Goal: Information Seeking & Learning: Learn about a topic

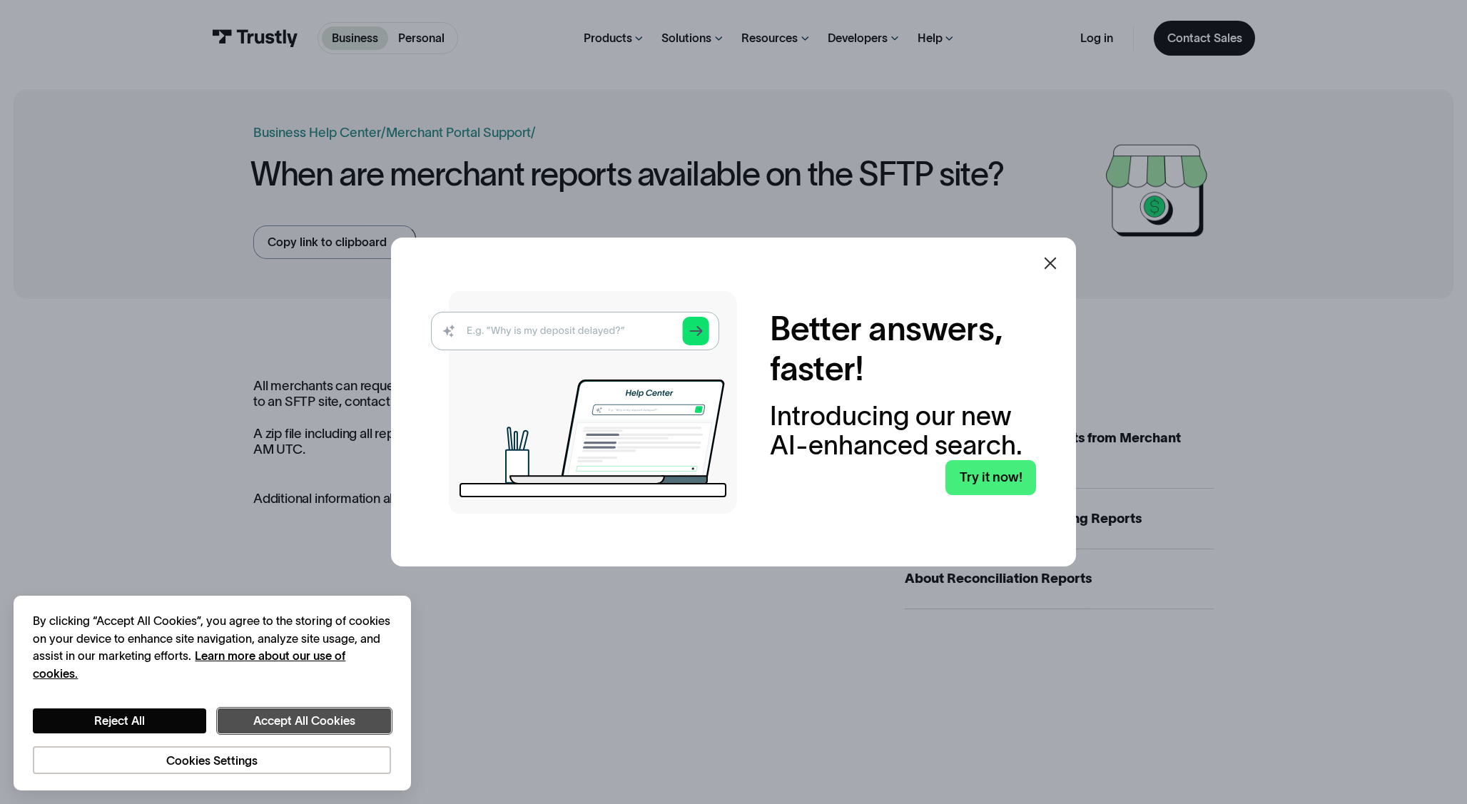
click at [302, 713] on button "Accept All Cookies" at bounding box center [304, 721] width 173 height 25
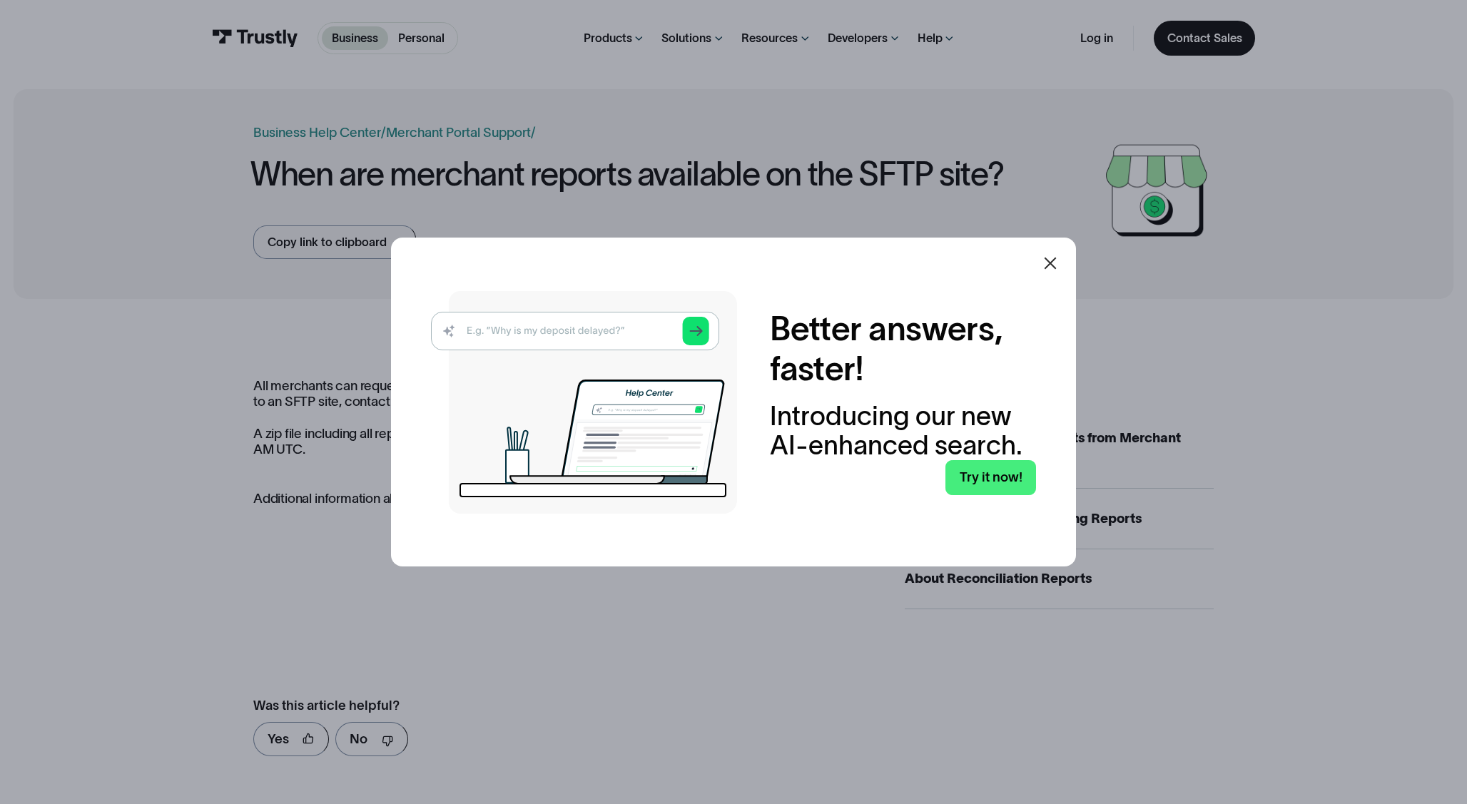
click at [1043, 265] on icon at bounding box center [1050, 263] width 17 height 17
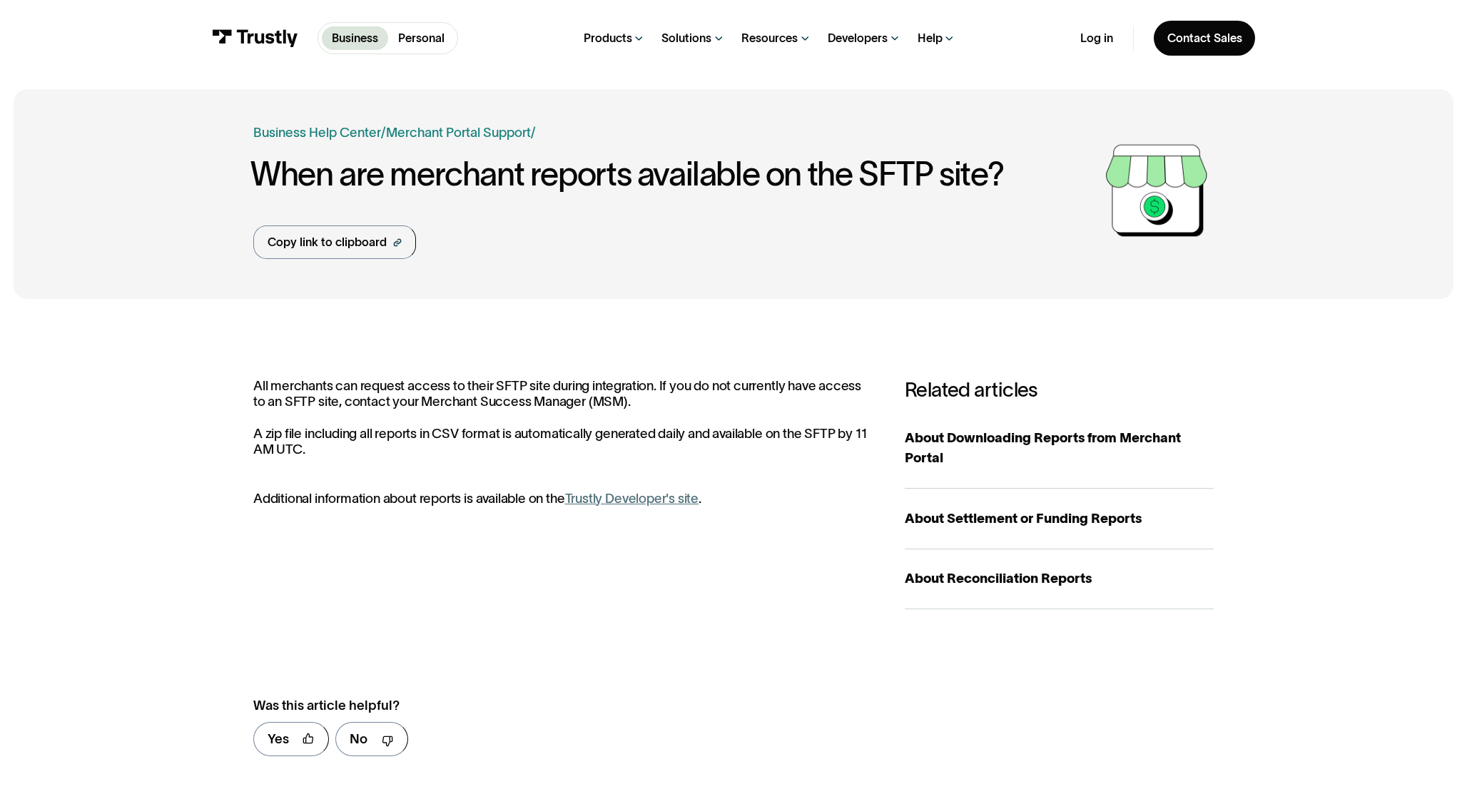
click at [777, 471] on div "All merchants can request access to their SFTP site during integration. If you …" at bounding box center [562, 442] width 618 height 128
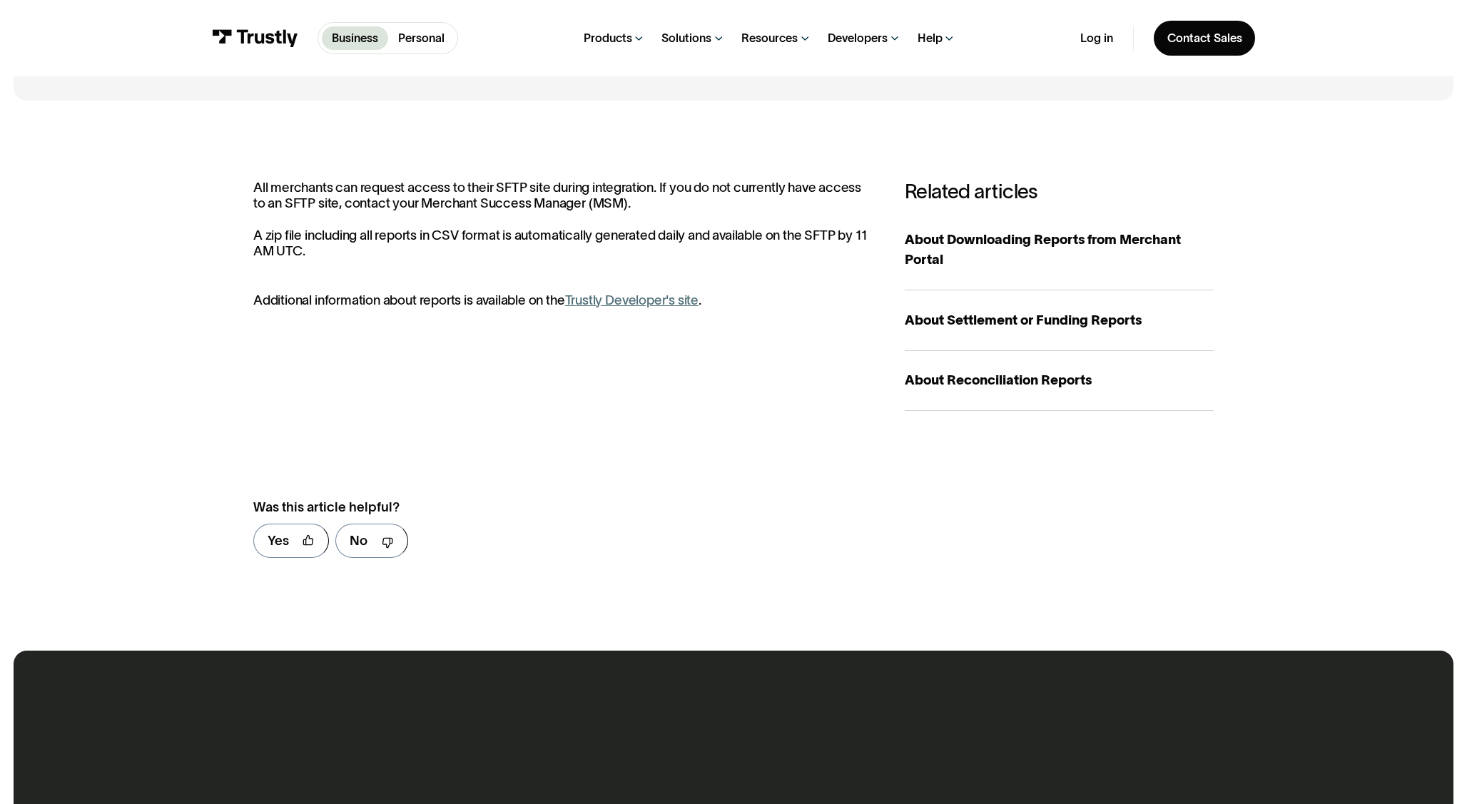
scroll to position [200, 0]
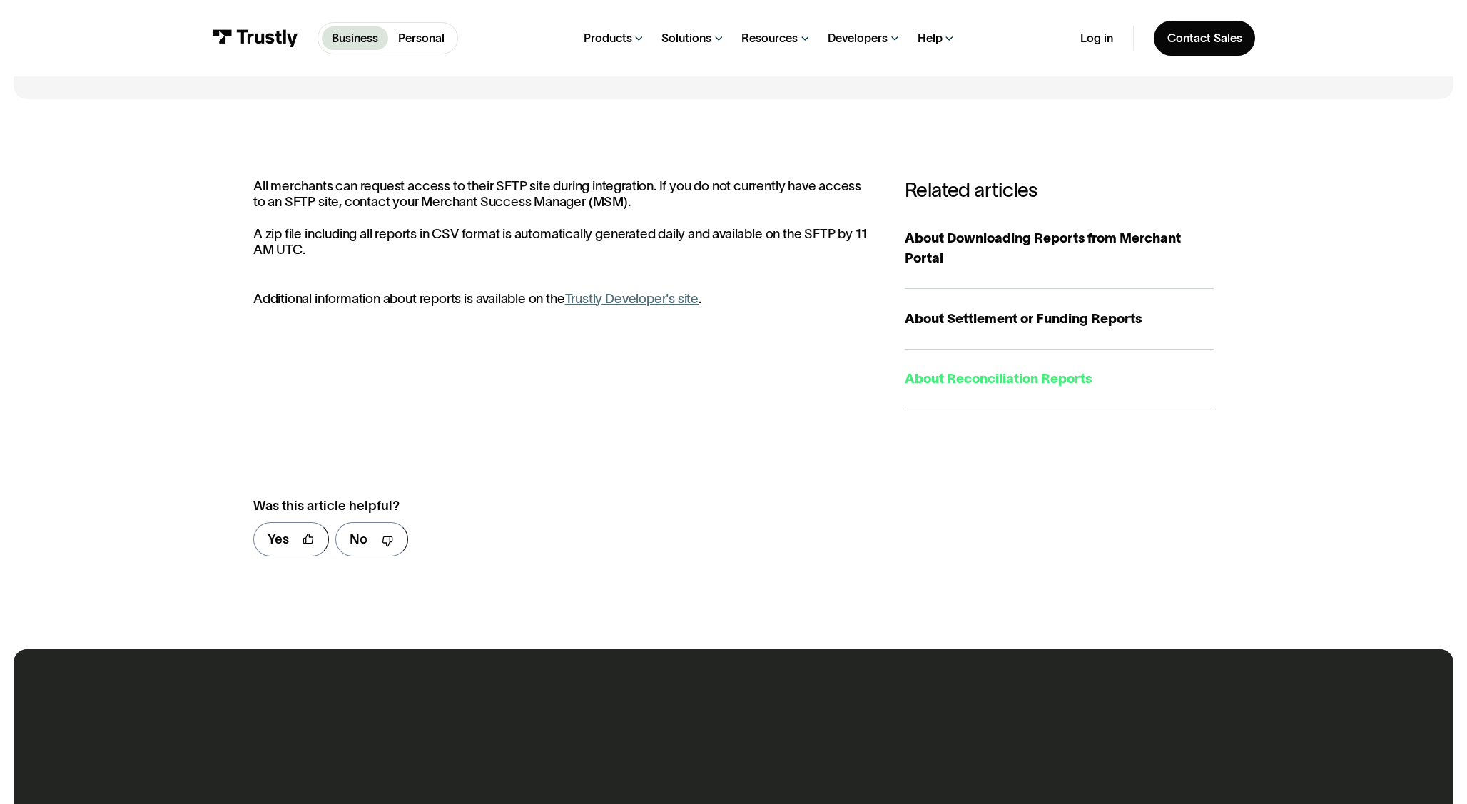
click at [973, 375] on div "About Reconciliation Reports" at bounding box center [1059, 379] width 309 height 20
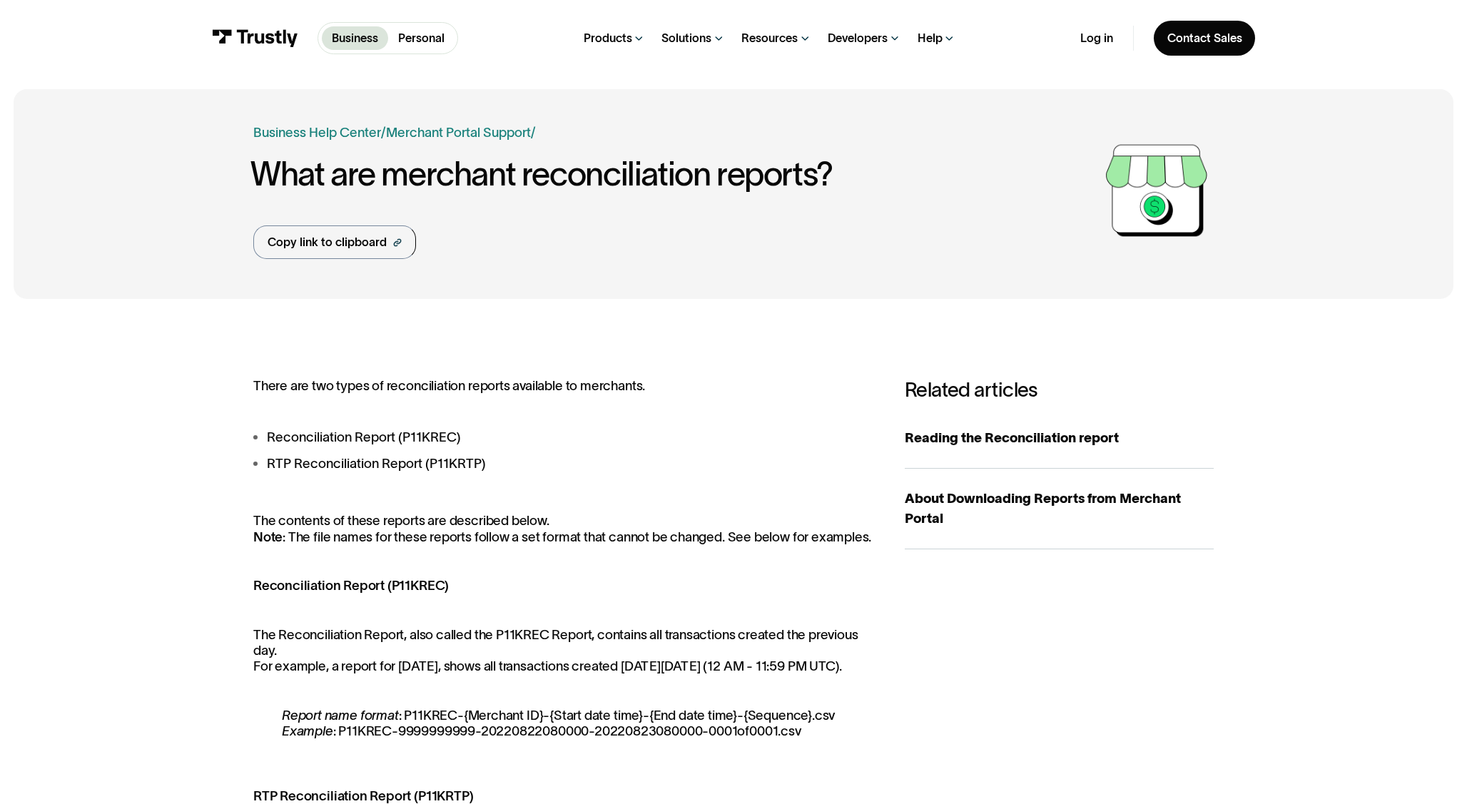
click at [755, 451] on ul "Reconciliation Report (P11KREC) RTP Reconciliation Report (P11KRTP)" at bounding box center [562, 450] width 618 height 46
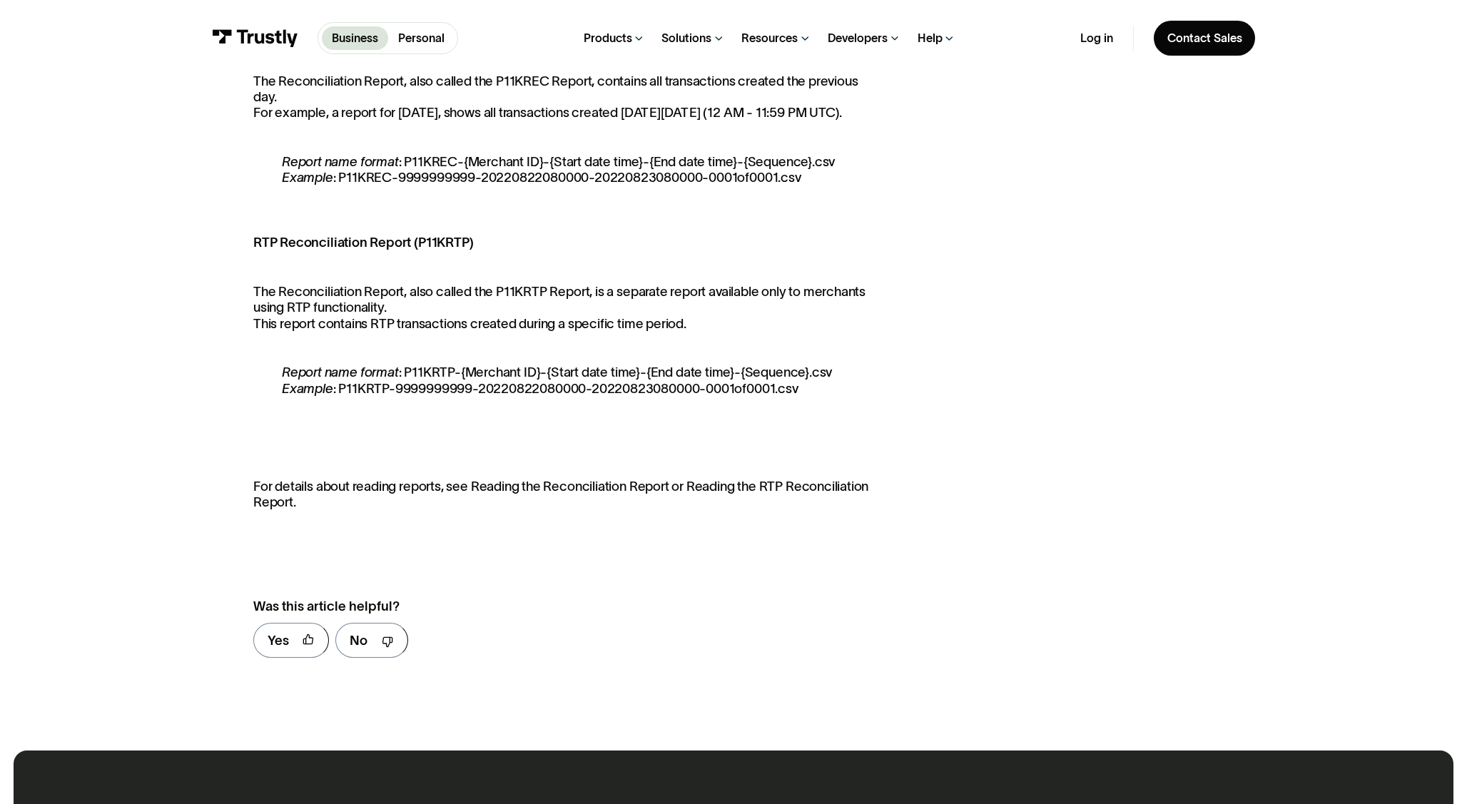
scroll to position [555, 0]
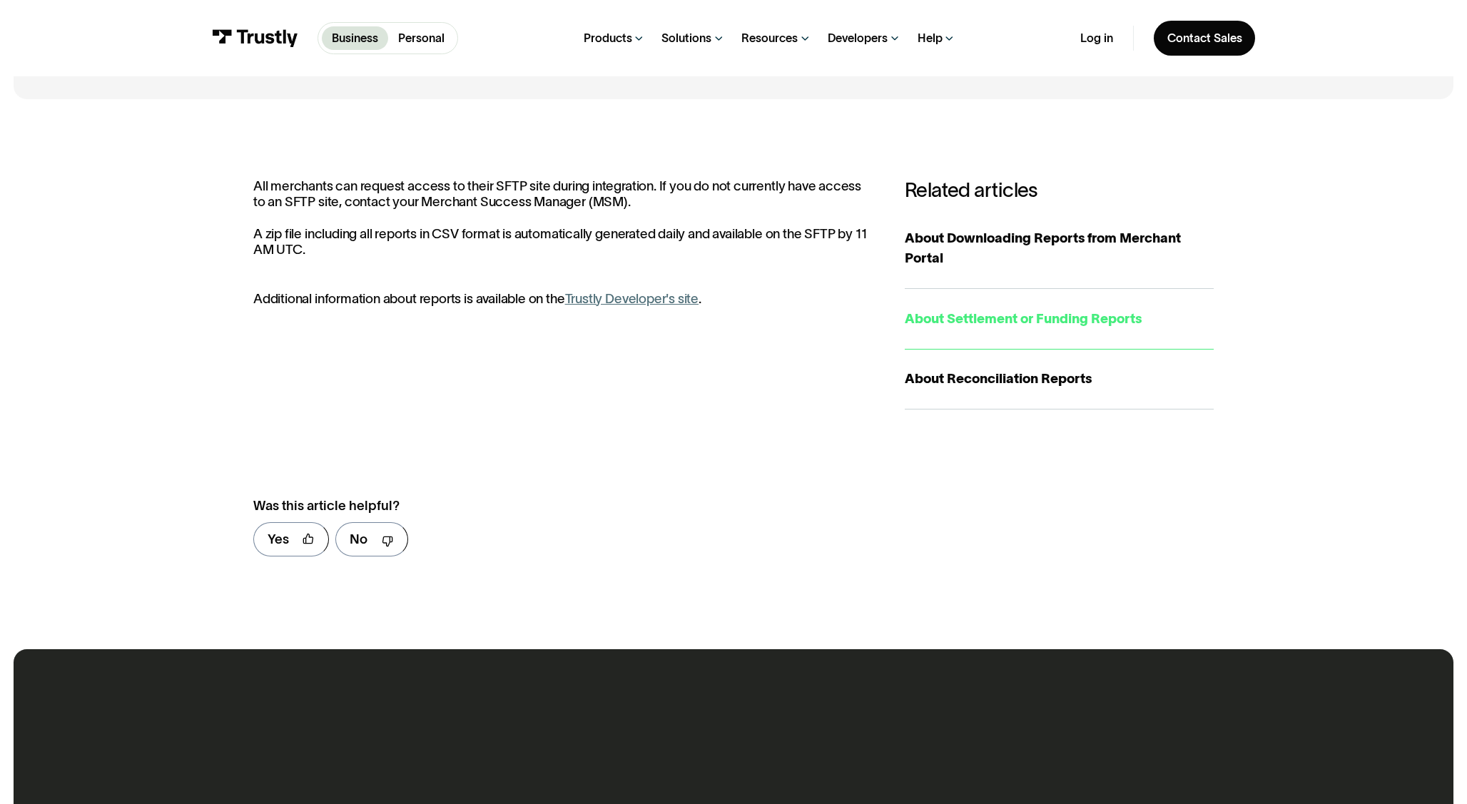
click at [1019, 323] on div "About Settlement or Funding Reports" at bounding box center [1059, 319] width 309 height 20
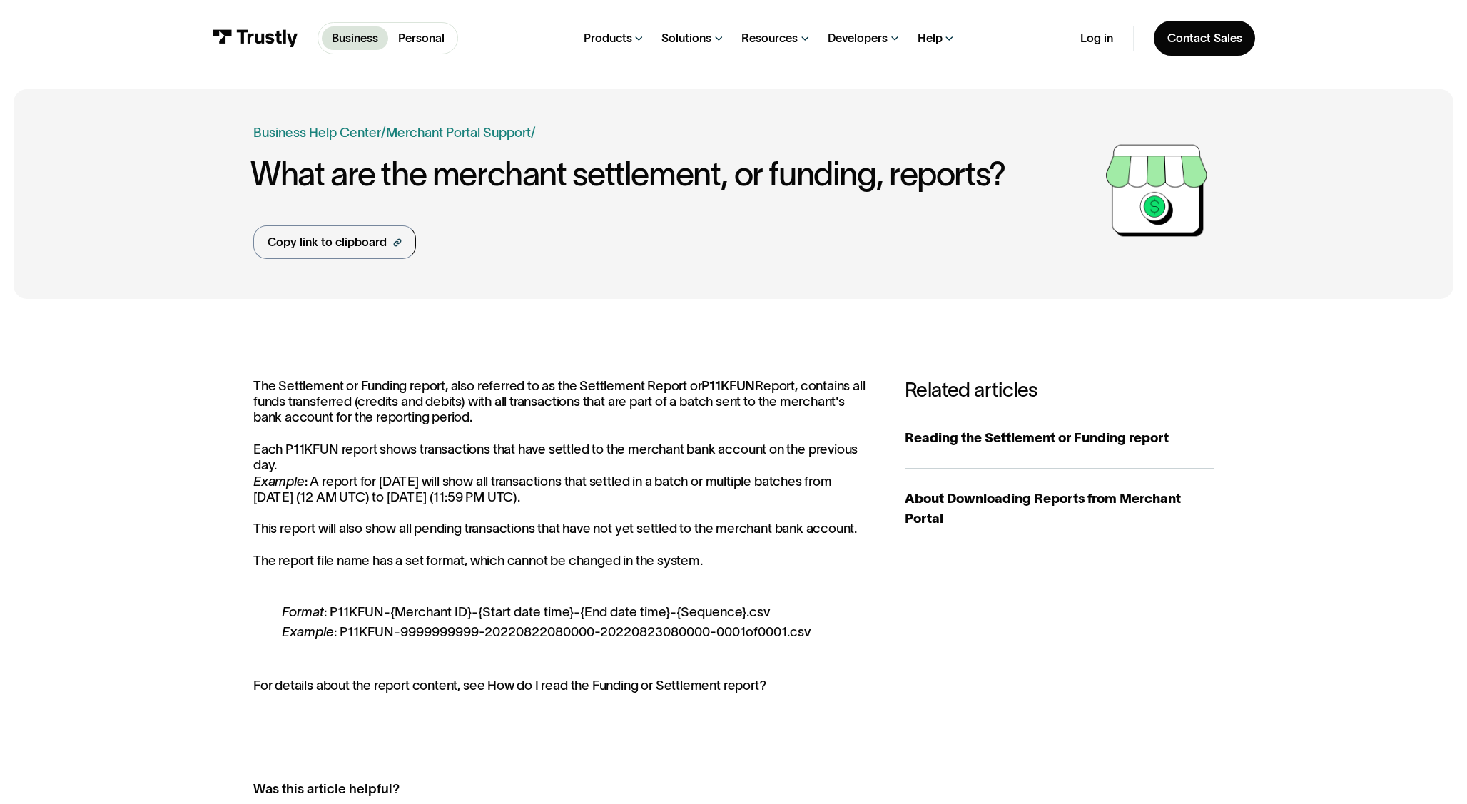
click at [613, 428] on p "The Settlement or Funding report, also referred to as the Settlement Report or …" at bounding box center [562, 473] width 618 height 191
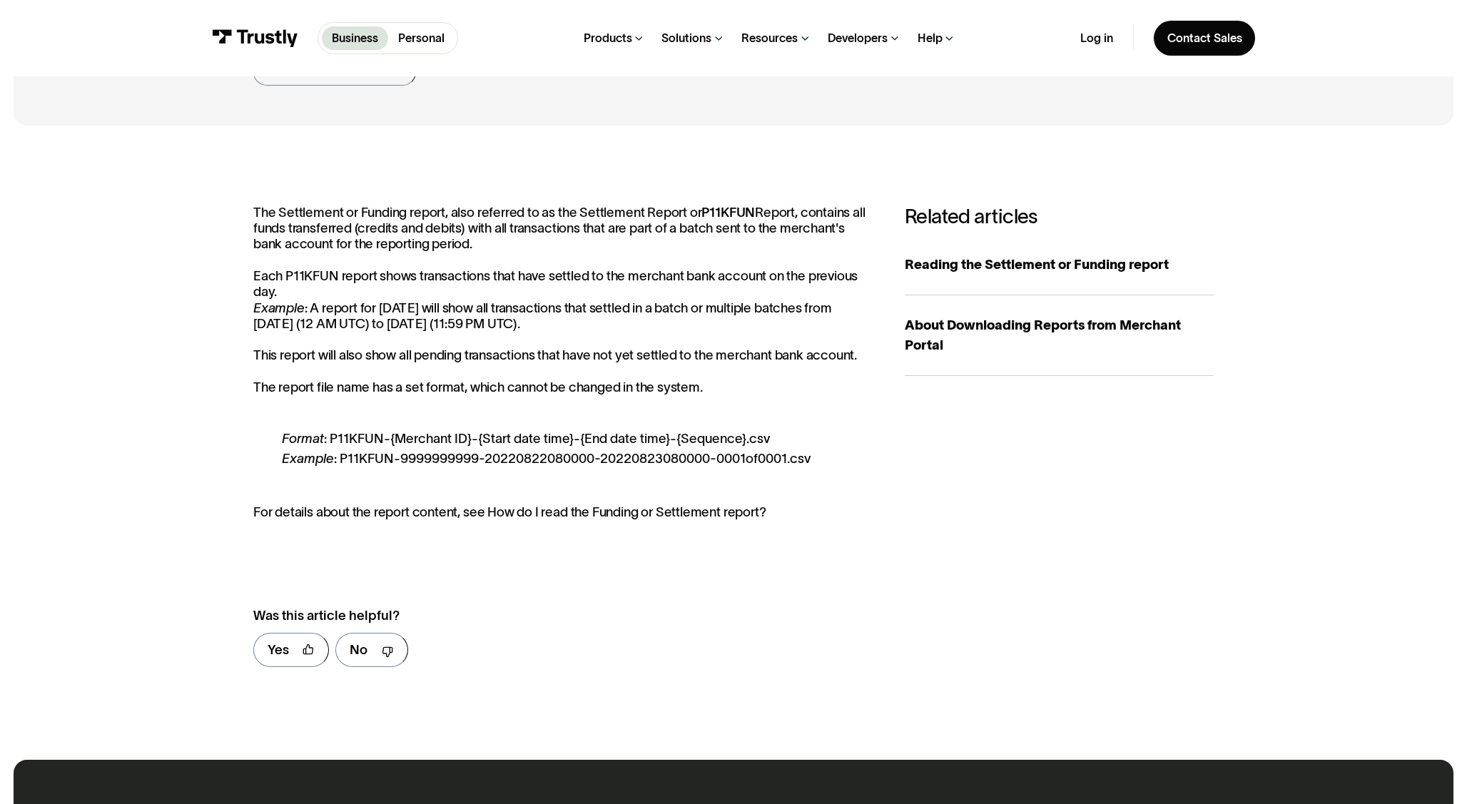
scroll to position [172, 0]
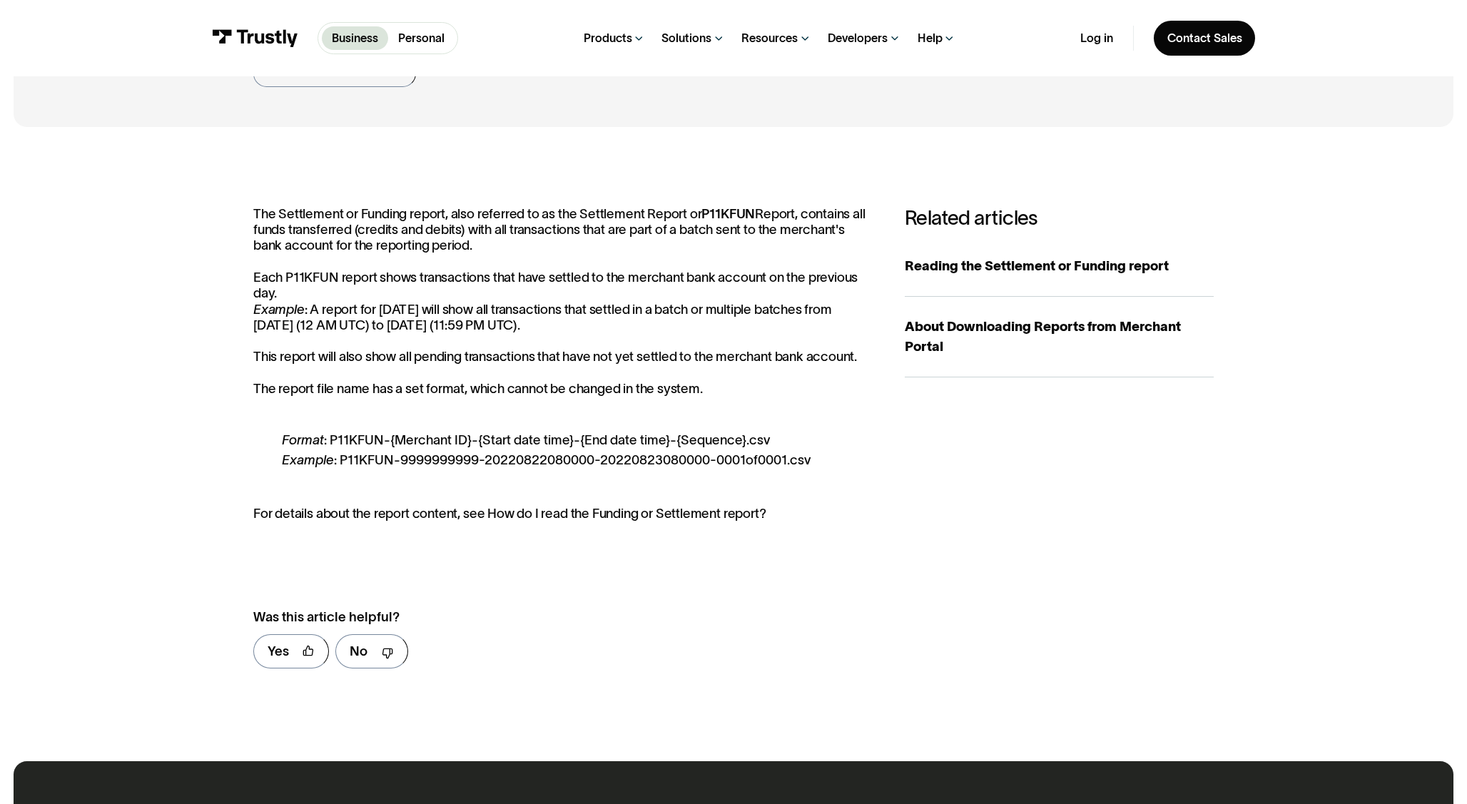
click at [619, 388] on p "The Settlement or Funding report, also referred to as the Settlement Report or …" at bounding box center [562, 301] width 618 height 191
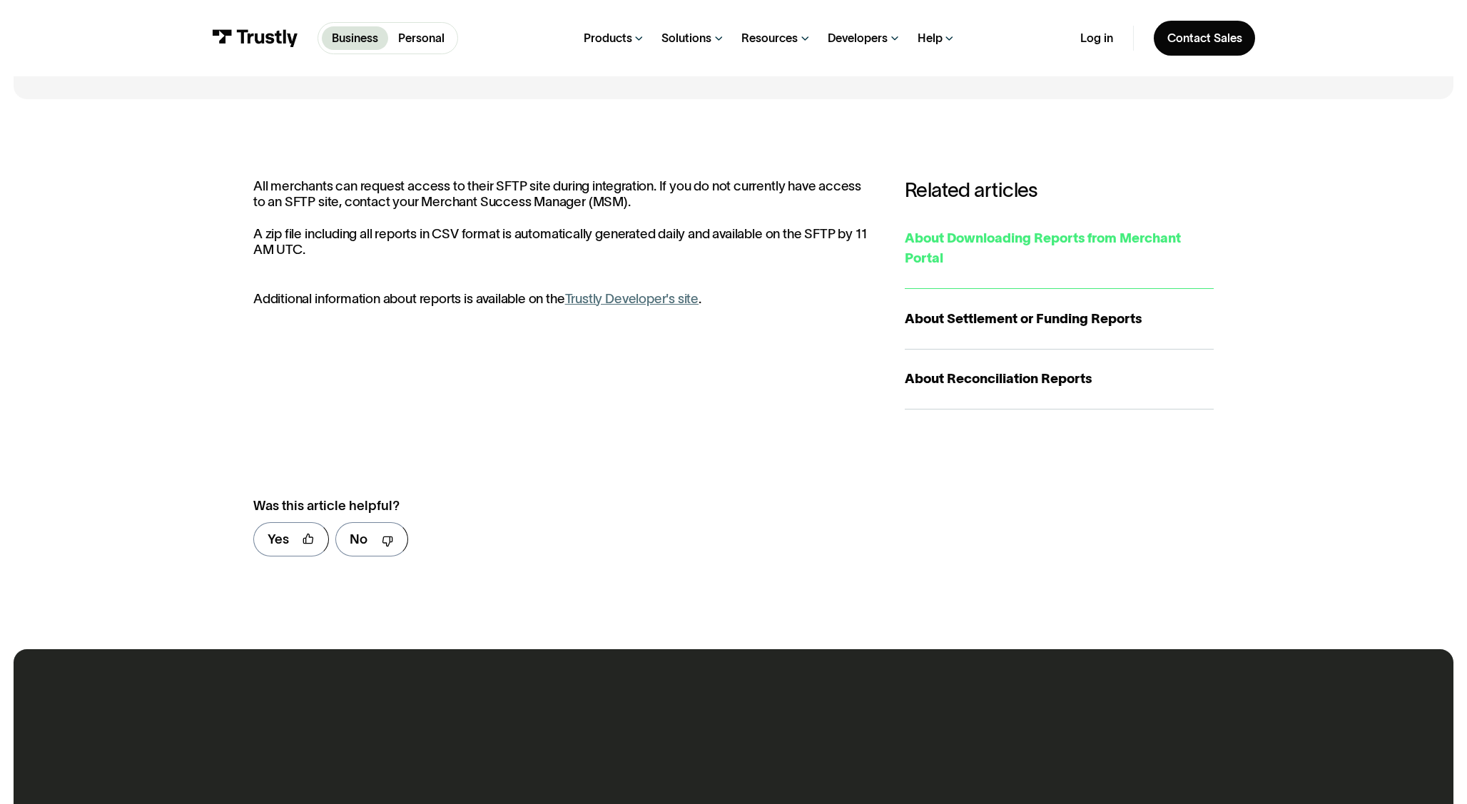
click at [1051, 248] on div "About Downloading Reports from Merchant Portal" at bounding box center [1059, 248] width 309 height 40
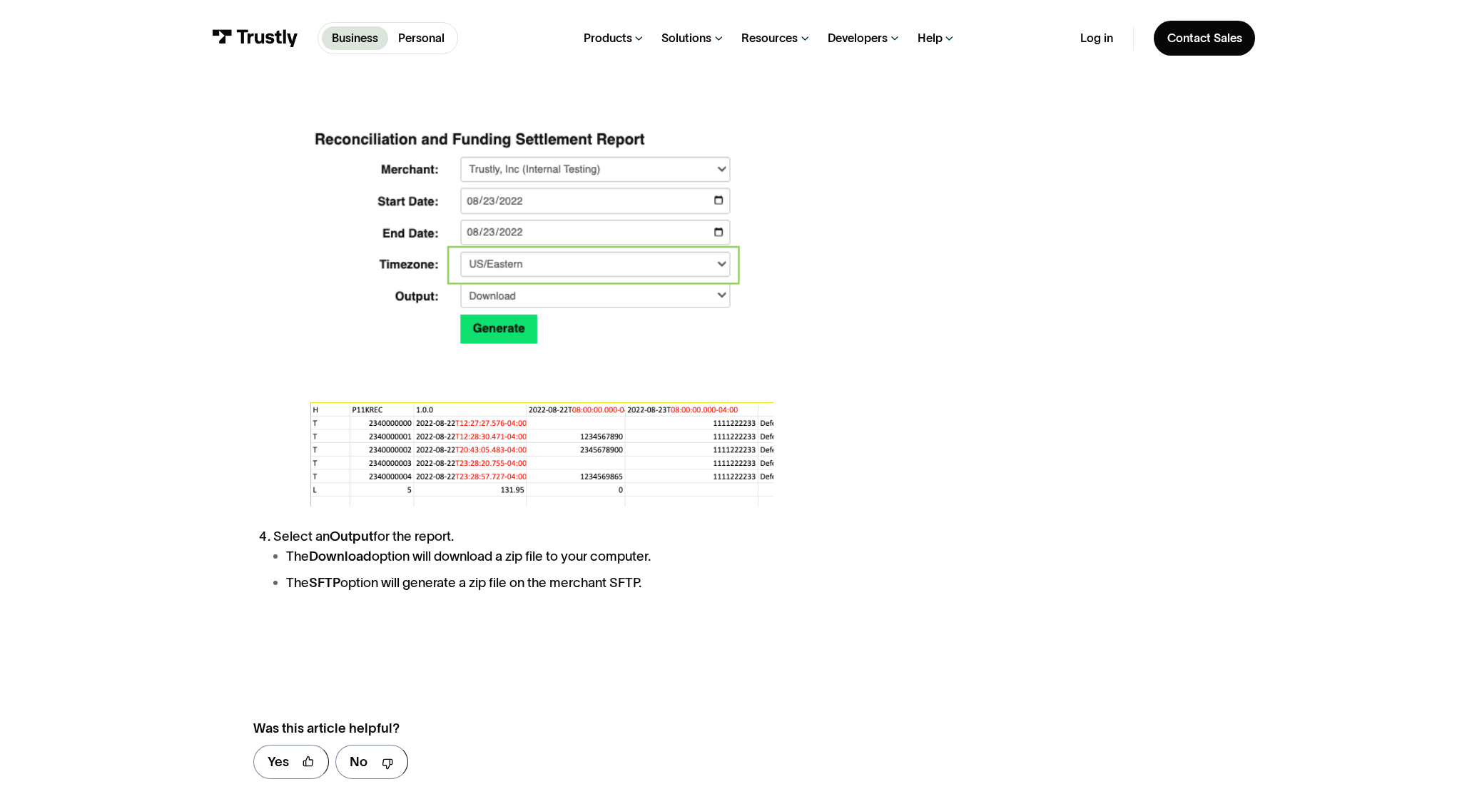
scroll to position [2152, 0]
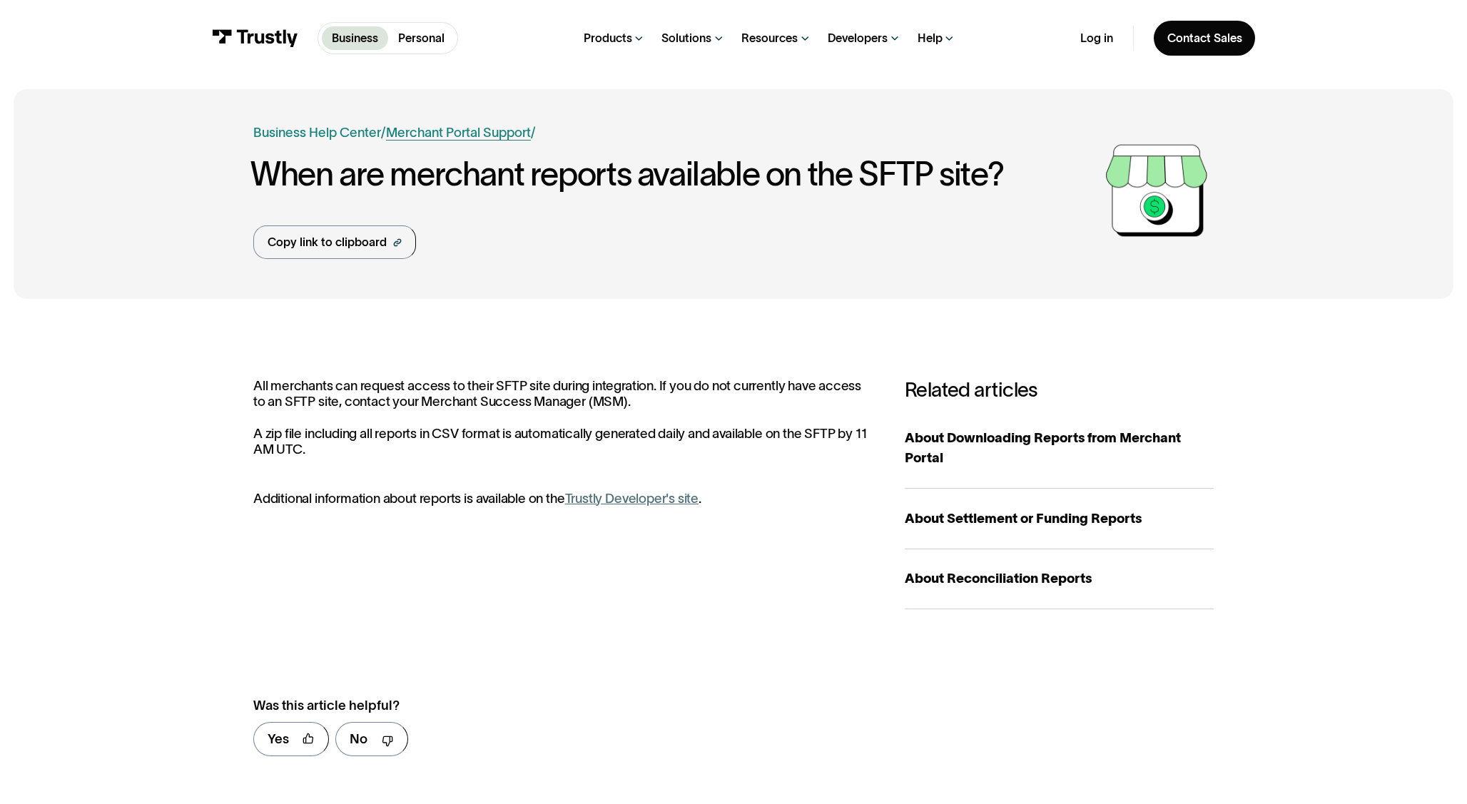
click at [465, 133] on link "Merchant Portal Support" at bounding box center [458, 132] width 145 height 15
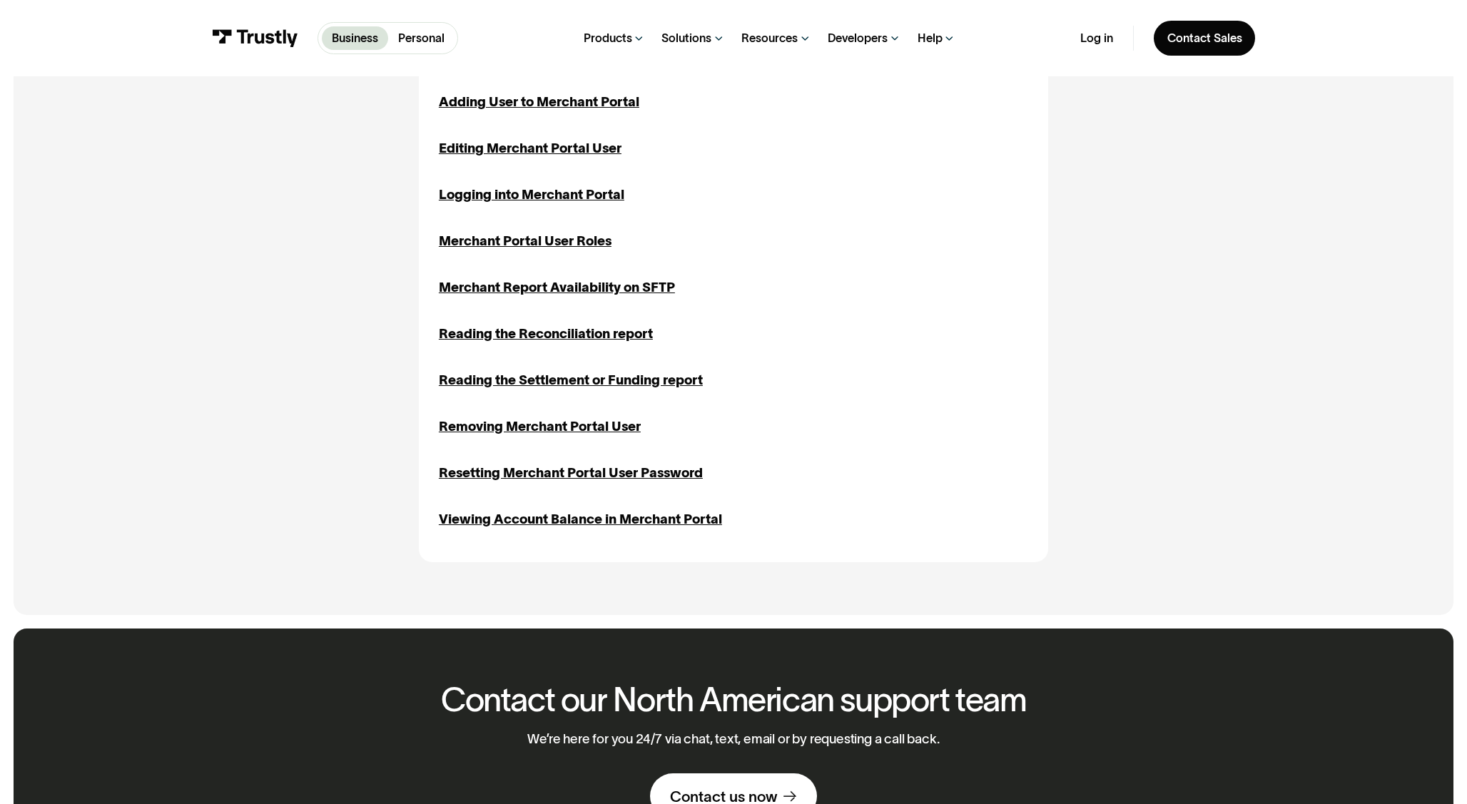
scroll to position [618, 0]
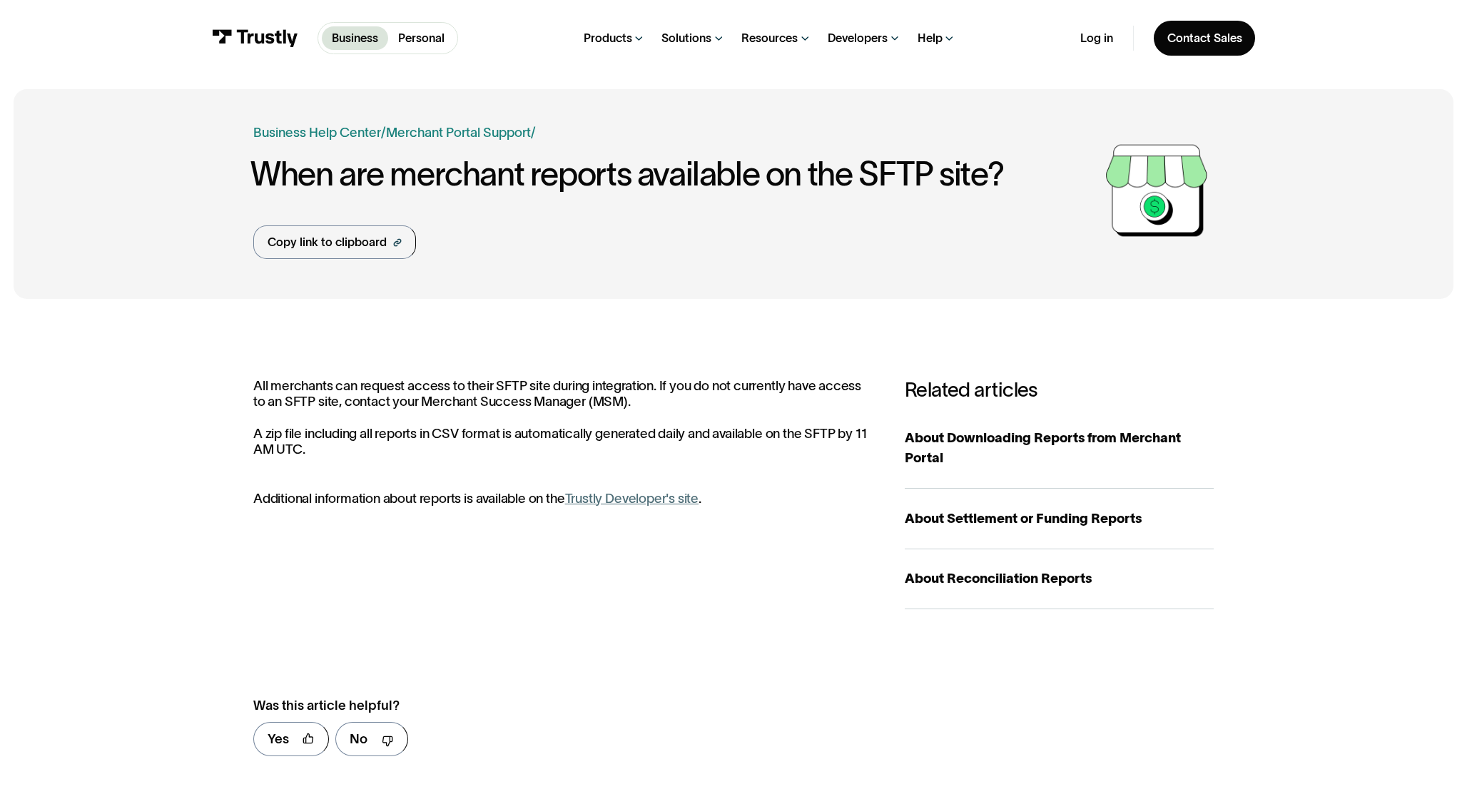
click at [625, 501] on link "Trustly Developer's site" at bounding box center [632, 498] width 134 height 15
